Goal: Find contact information: Find contact information

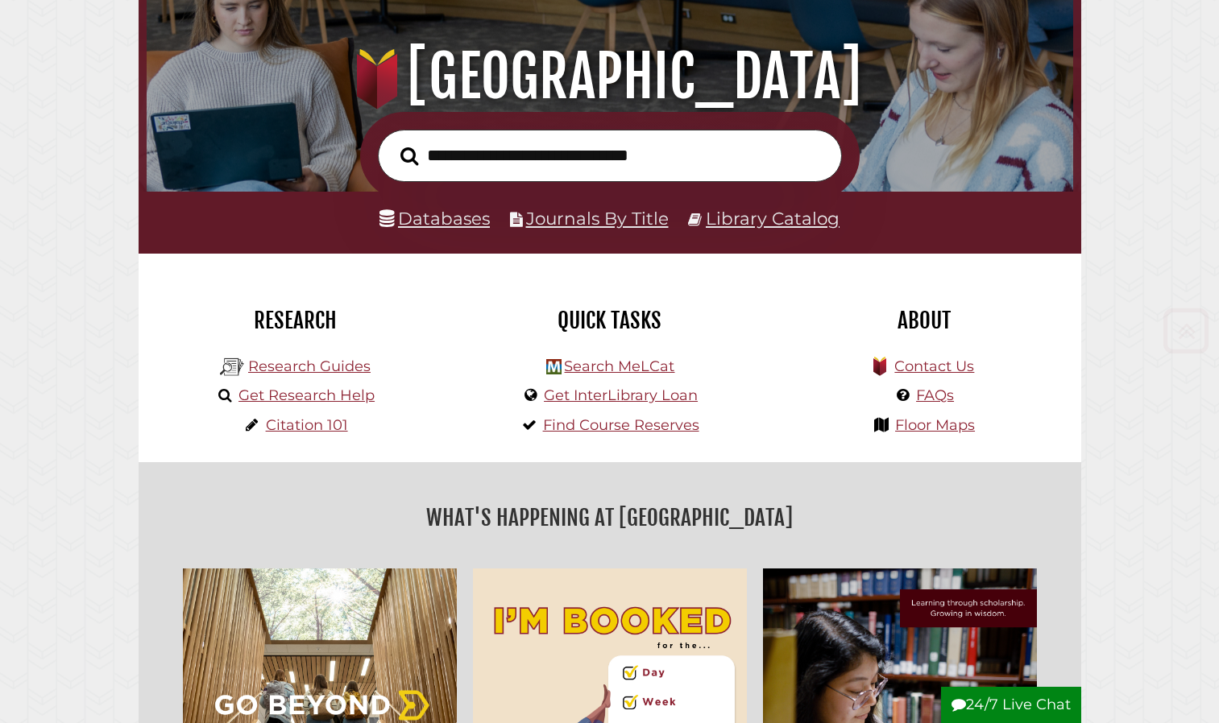
scroll to position [186, 0]
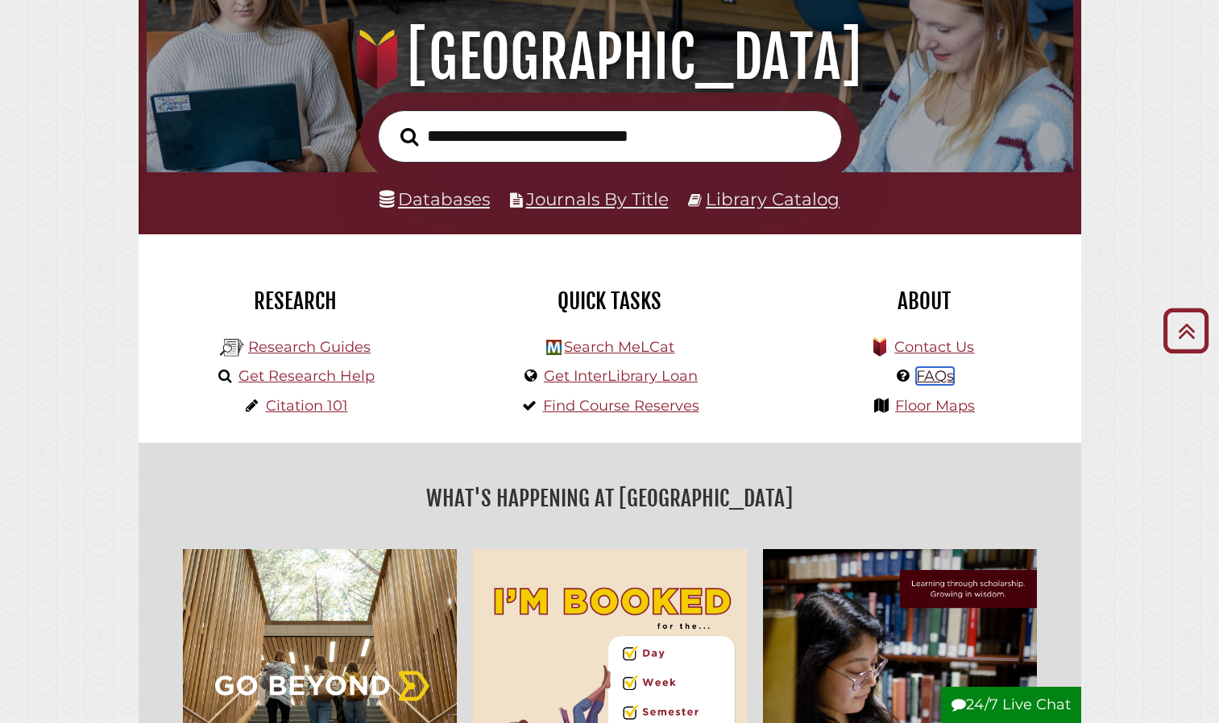
click at [925, 377] on link "FAQs" at bounding box center [935, 376] width 38 height 18
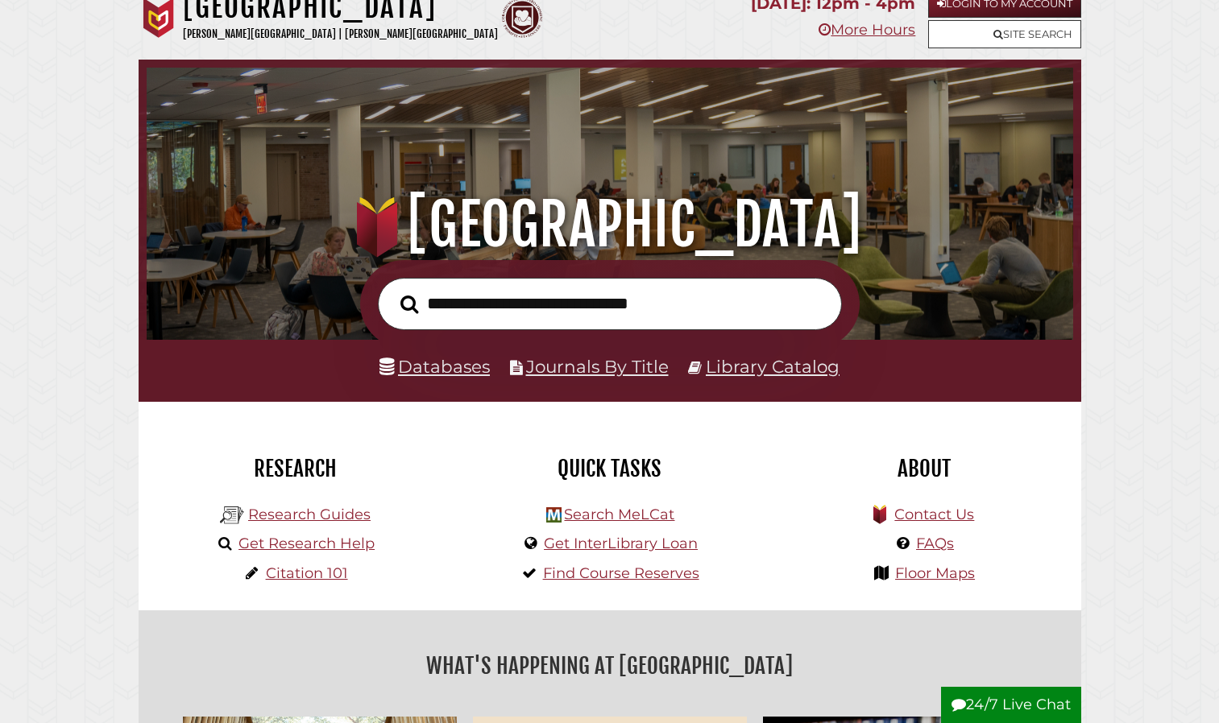
scroll to position [20, 0]
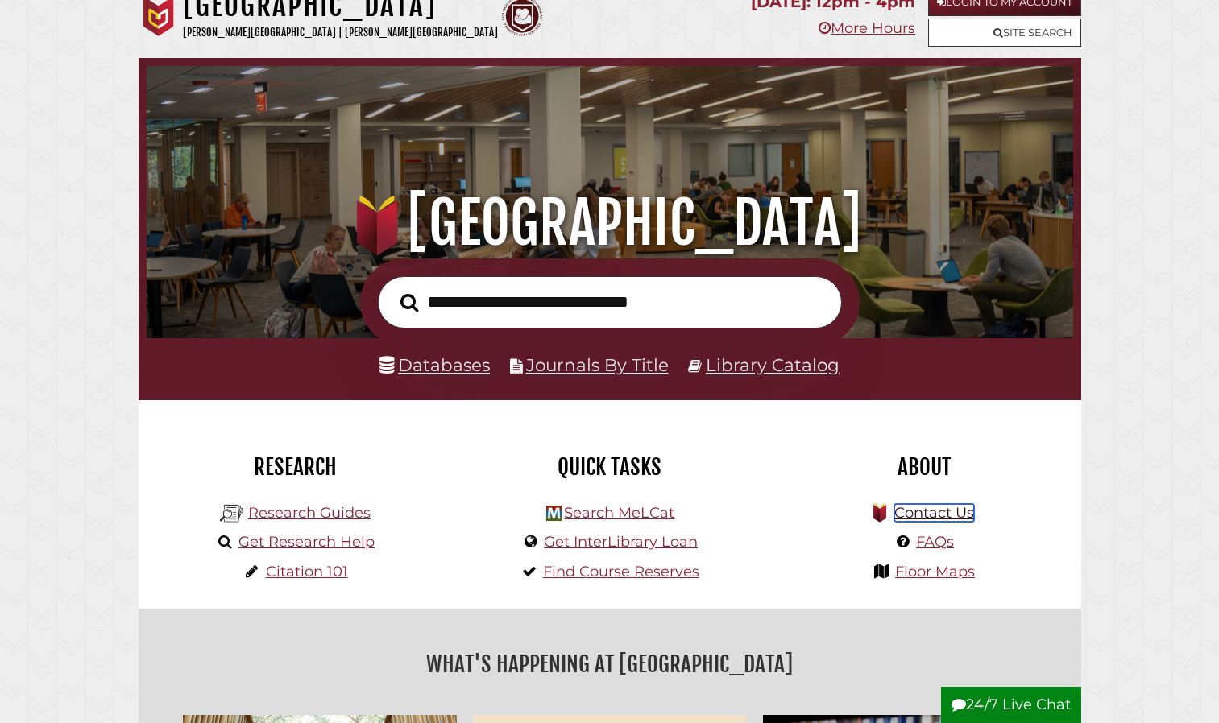
click at [928, 510] on link "Contact Us" at bounding box center [934, 513] width 80 height 18
